Goal: Find specific page/section: Find specific page/section

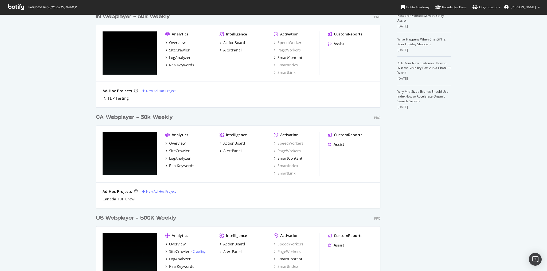
scroll to position [235, 0]
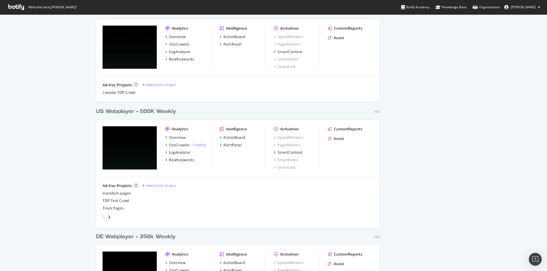
click at [144, 89] on div "US Webplayer - 500K Weekly" at bounding box center [136, 112] width 80 height 8
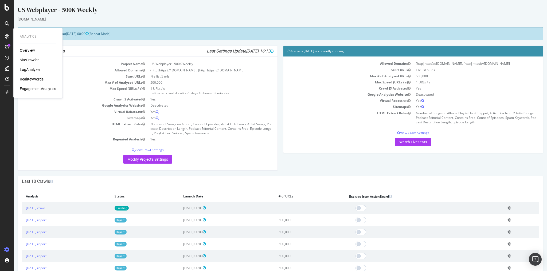
click at [27, 68] on div "LogAnalyzer" at bounding box center [30, 69] width 21 height 5
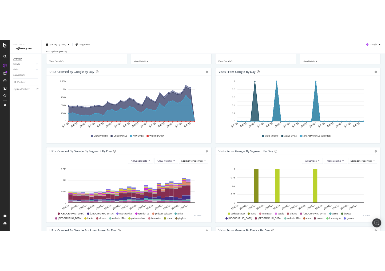
scroll to position [43, 0]
